Goal: Browse casually

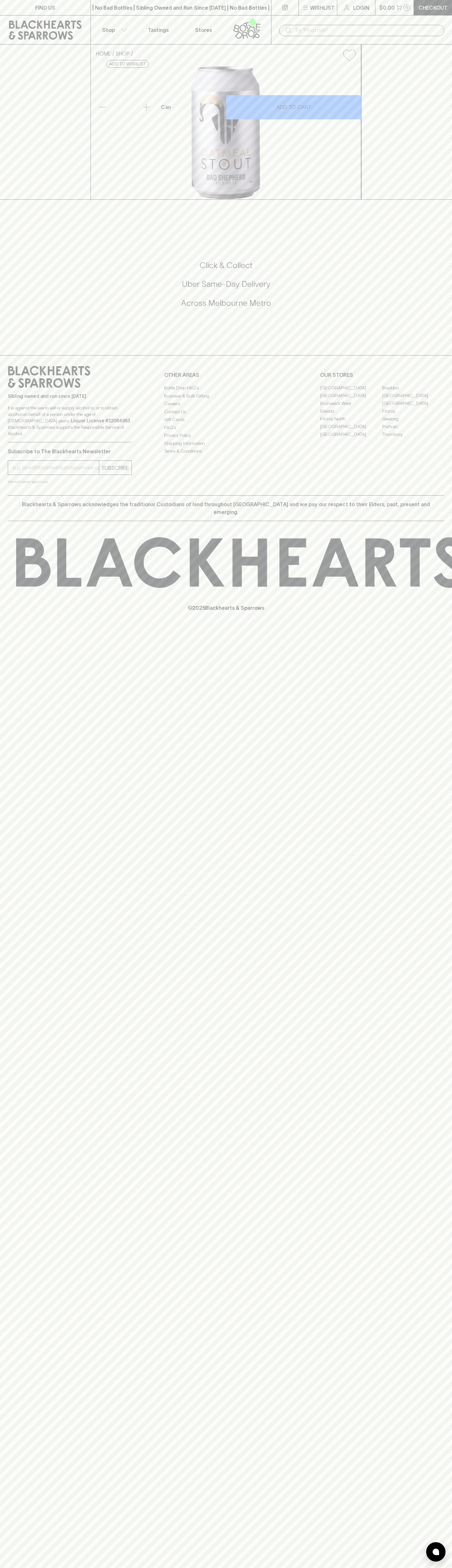
click at [275, 21] on div "​" at bounding box center [361, 30] width 181 height 29
click at [424, 1319] on div "FIND US | No Bad Bottles | Sibling Owned and Run Since [DATE] | No Bad Bottles …" at bounding box center [226, 784] width 452 height 1568
click at [399, 1567] on html "FIND US | No Bad Bottles | Sibling Owned and Run Since [DATE] | No Bad Bottles …" at bounding box center [226, 784] width 452 height 1568
click at [7, 976] on div "FIND US | No Bad Bottles | Sibling Owned and Run Since [DATE] | No Bad Bottles …" at bounding box center [226, 784] width 452 height 1568
